Goal: Navigation & Orientation: Find specific page/section

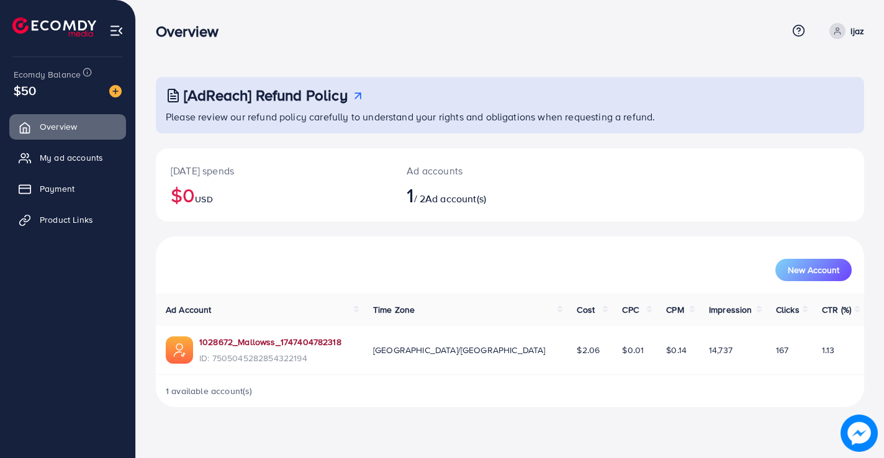
click at [263, 340] on link "1028672_Mallowss_1747404782318" at bounding box center [270, 342] width 142 height 12
click at [73, 154] on span "My ad accounts" at bounding box center [74, 157] width 63 height 12
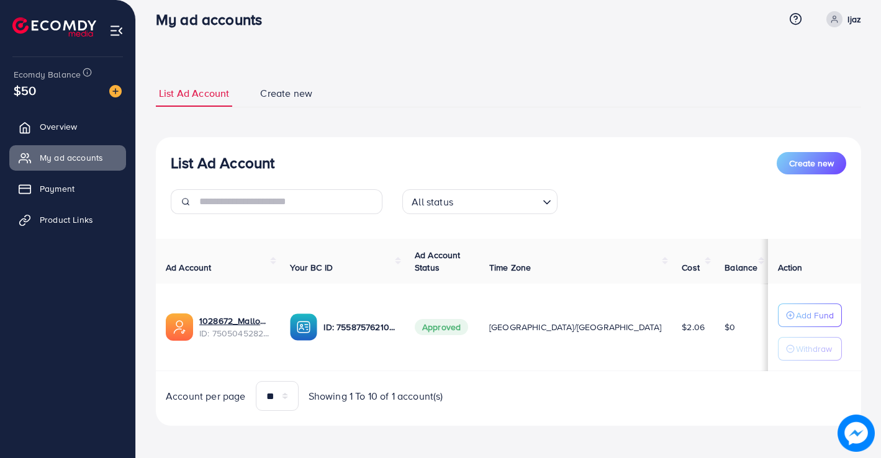
scroll to position [14, 0]
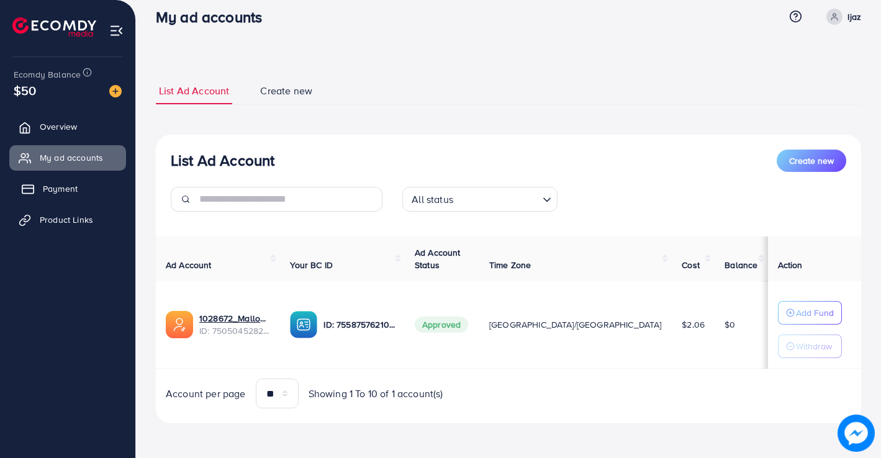
click at [54, 186] on span "Payment" at bounding box center [60, 189] width 35 height 12
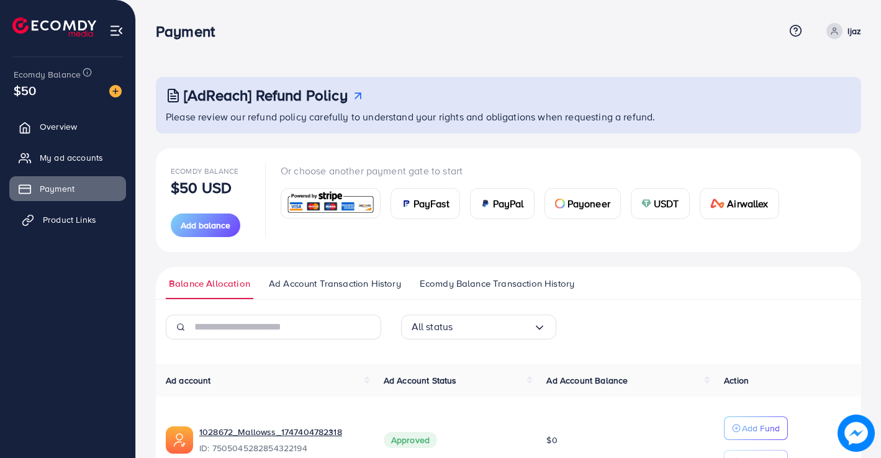
click at [56, 217] on span "Product Links" at bounding box center [69, 220] width 53 height 12
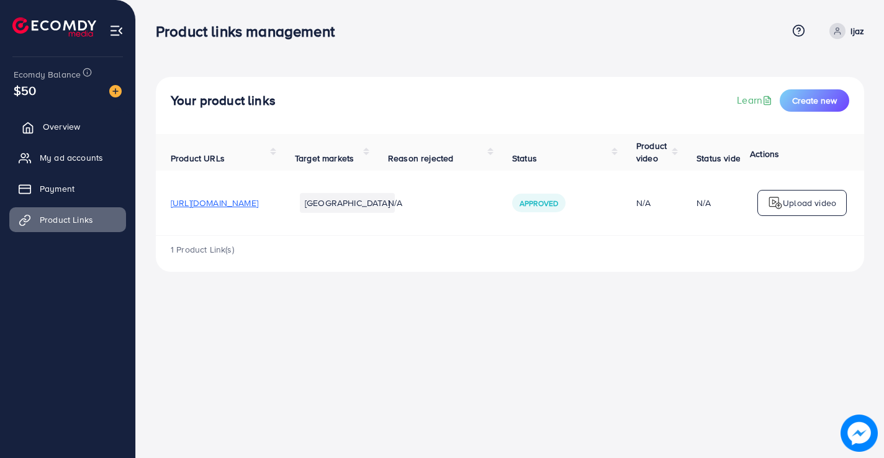
click at [52, 127] on span "Overview" at bounding box center [61, 126] width 37 height 12
